Goal: Information Seeking & Learning: Learn about a topic

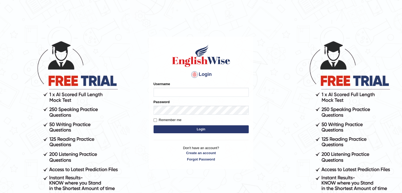
type input "[PERSON_NAME]"
click at [183, 130] on button "Login" at bounding box center [201, 129] width 95 height 8
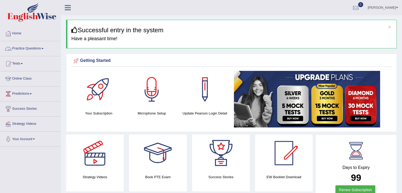
click at [44, 47] on link "Practice Questions" at bounding box center [30, 47] width 60 height 13
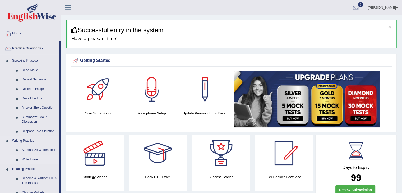
click at [41, 161] on link "Write Essay" at bounding box center [39, 160] width 40 height 10
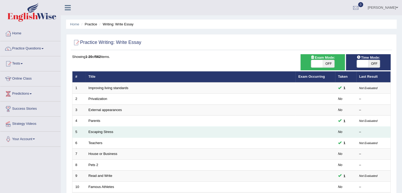
click at [109, 134] on td "Escaping Stress" at bounding box center [191, 132] width 210 height 11
click at [109, 130] on link "Escaping Stress" at bounding box center [101, 132] width 25 height 4
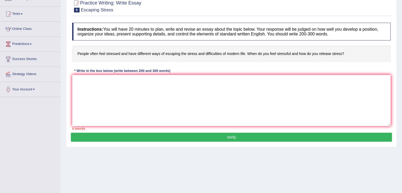
scroll to position [53, 0]
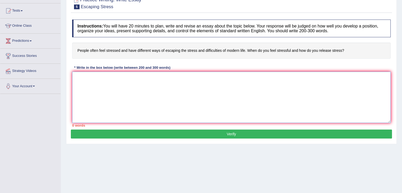
click at [76, 74] on textarea at bounding box center [231, 97] width 319 height 51
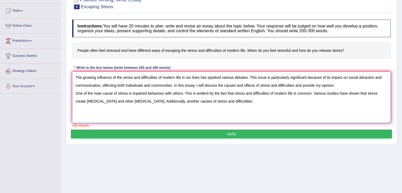
click at [202, 101] on textarea "The growing influence of the stress and difficulties of modern life in our live…" at bounding box center [231, 97] width 319 height 51
click at [242, 101] on textarea "The growing influence of the stress and difficulties of modern life in our live…" at bounding box center [231, 97] width 319 height 51
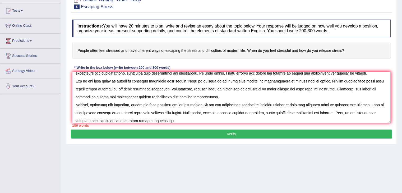
scroll to position [20, 0]
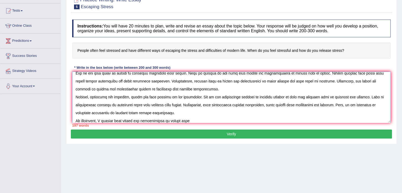
click at [112, 120] on textarea at bounding box center [231, 97] width 319 height 51
click at [180, 118] on textarea at bounding box center [231, 97] width 319 height 51
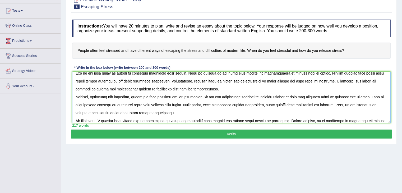
scroll to position [28, 0]
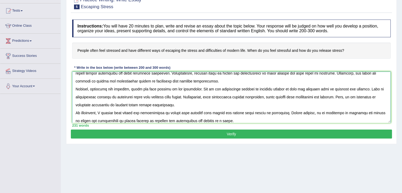
click at [76, 111] on textarea at bounding box center [231, 97] width 319 height 51
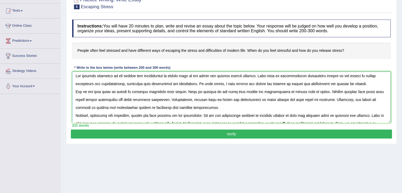
scroll to position [0, 0]
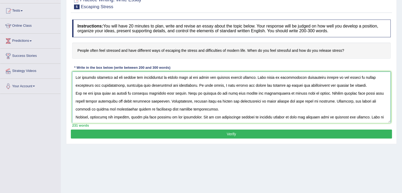
click at [182, 93] on textarea at bounding box center [231, 97] width 319 height 51
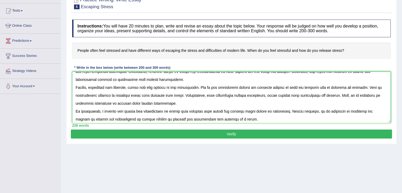
scroll to position [32, 0]
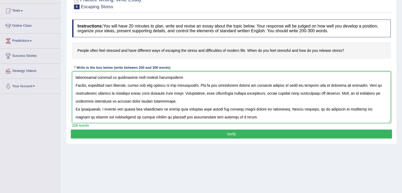
click at [237, 93] on textarea at bounding box center [231, 97] width 319 height 51
type textarea "The growing influence of the stress and difficulties of modern life in our live…"
click at [224, 136] on button "Verify" at bounding box center [231, 134] width 321 height 9
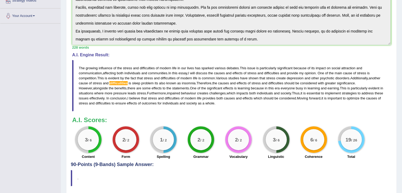
scroll to position [141, 0]
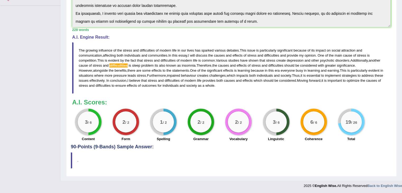
click at [118, 63] on span "difficulities" at bounding box center [119, 65] width 18 height 4
click at [119, 66] on span "difficulities" at bounding box center [119, 65] width 18 height 4
click at [121, 65] on span "difficulities" at bounding box center [119, 65] width 18 height 4
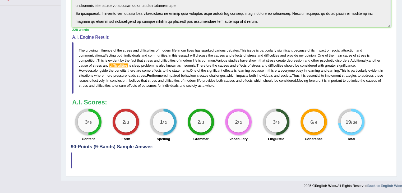
click at [121, 65] on span "difficulities" at bounding box center [119, 65] width 18 height 4
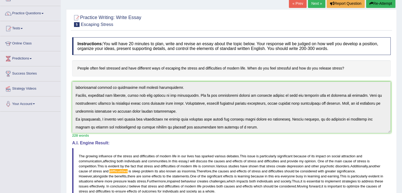
scroll to position [0, 0]
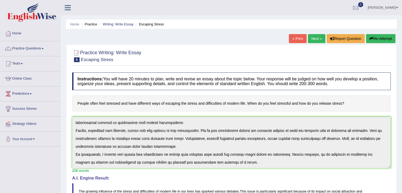
click at [76, 60] on span "5" at bounding box center [77, 59] width 6 height 5
click at [43, 49] on link "Practice Questions" at bounding box center [30, 47] width 60 height 13
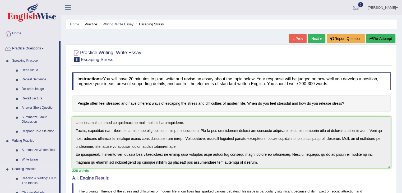
click at [45, 179] on link "Reading & Writing: Fill In The Blanks" at bounding box center [39, 181] width 40 height 14
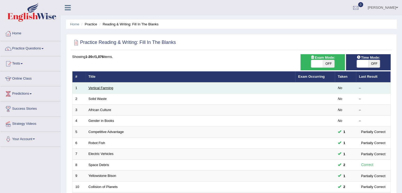
click at [102, 87] on link "Vertical Farming" at bounding box center [101, 88] width 25 height 4
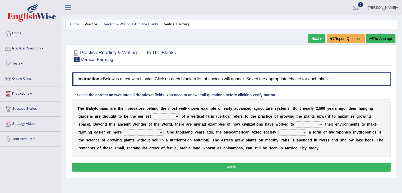
click at [178, 118] on select "prototype failure discredit protocol" at bounding box center [166, 116] width 26 height 6
select select "prototype"
click at [153, 113] on select "prototype failure discredit protocol" at bounding box center [166, 116] width 26 height 6
click at [322, 125] on select "manipulate escape respect disarrange" at bounding box center [309, 124] width 27 height 6
click at [296, 121] on select "manipulate escape respect disarrange" at bounding box center [309, 124] width 27 height 6
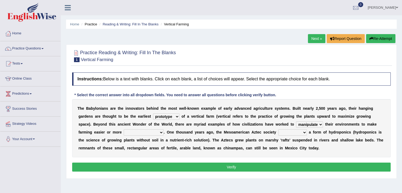
click at [322, 123] on select "manipulate escape respect disarrange" at bounding box center [309, 124] width 27 height 6
select select "escape"
click at [296, 121] on select "manipulate escape respect disarrange" at bounding box center [309, 124] width 27 height 6
click at [161, 132] on select "productive constructive connective counterproductive" at bounding box center [144, 132] width 40 height 6
select select "productive"
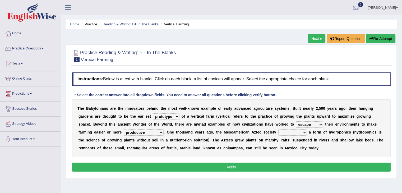
click at [124, 129] on select "productive constructive connective counterproductive" at bounding box center [144, 132] width 40 height 6
click at [305, 133] on select "domineered volunteered pioneered engineered" at bounding box center [293, 132] width 29 height 6
select select "pioneered"
click at [279, 129] on select "domineered volunteered pioneered engineered" at bounding box center [293, 132] width 29 height 6
click at [249, 165] on button "Verify" at bounding box center [231, 167] width 319 height 9
